Goal: Task Accomplishment & Management: Complete application form

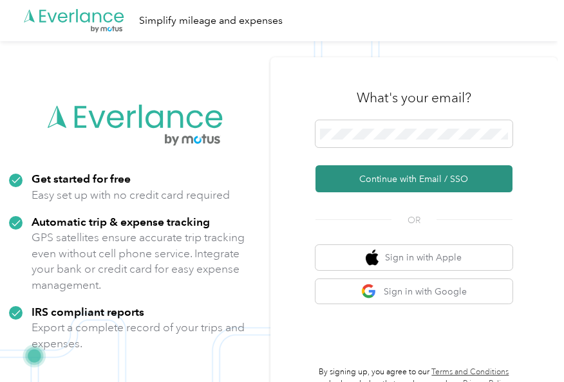
click at [395, 177] on button "Continue with Email / SSO" at bounding box center [413, 178] width 197 height 27
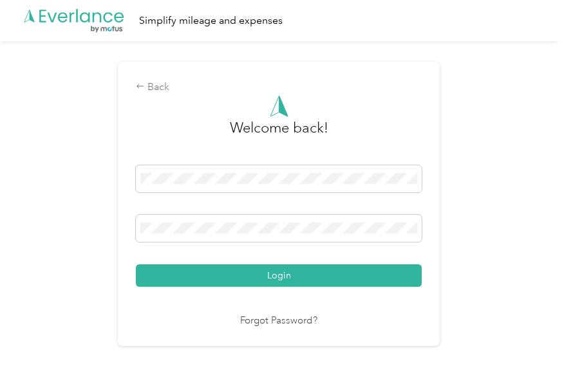
drag, startPoint x: 282, startPoint y: 267, endPoint x: 290, endPoint y: 262, distance: 9.3
click at [283, 265] on button "Login" at bounding box center [279, 276] width 286 height 23
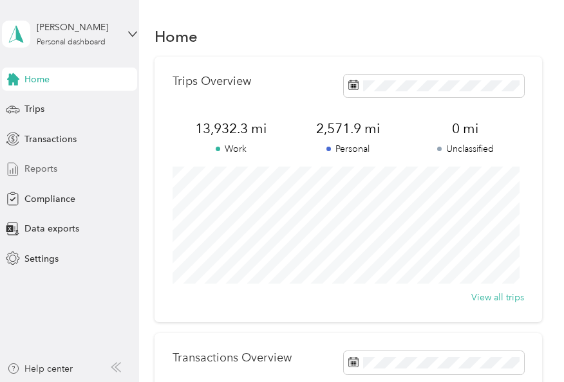
click at [33, 166] on span "Reports" at bounding box center [40, 169] width 33 height 14
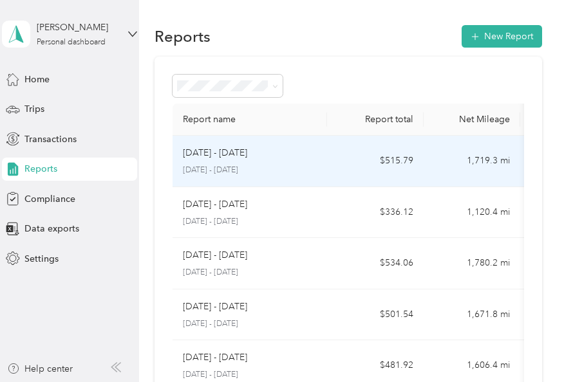
click at [356, 167] on td "$515.79" at bounding box center [375, 161] width 97 height 51
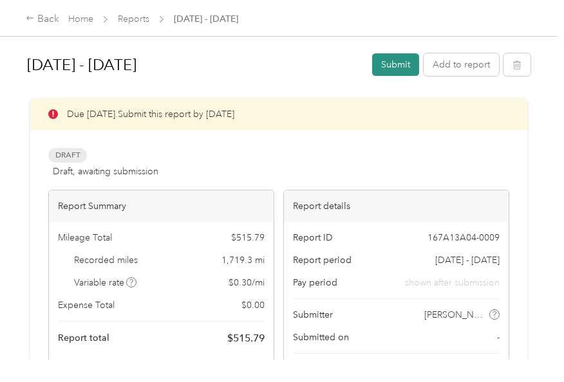
click at [399, 59] on button "Submit" at bounding box center [395, 64] width 47 height 23
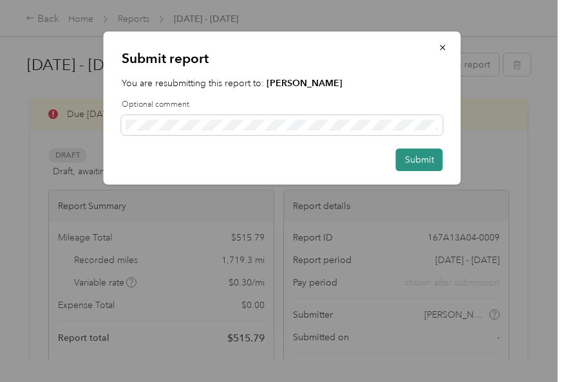
click at [412, 154] on button "Submit" at bounding box center [419, 160] width 47 height 23
